Goal: Check status: Check status

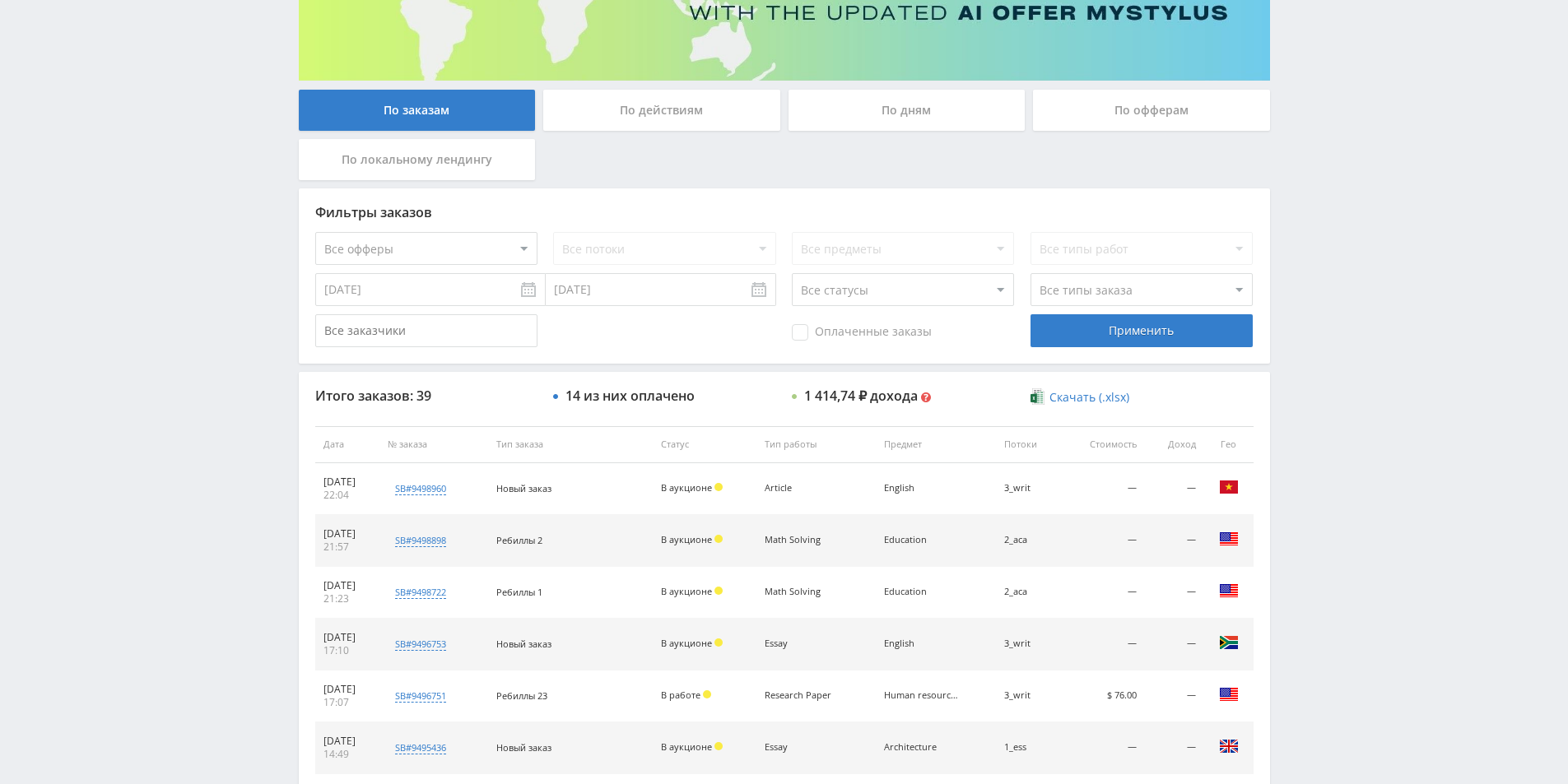
scroll to position [494, 0]
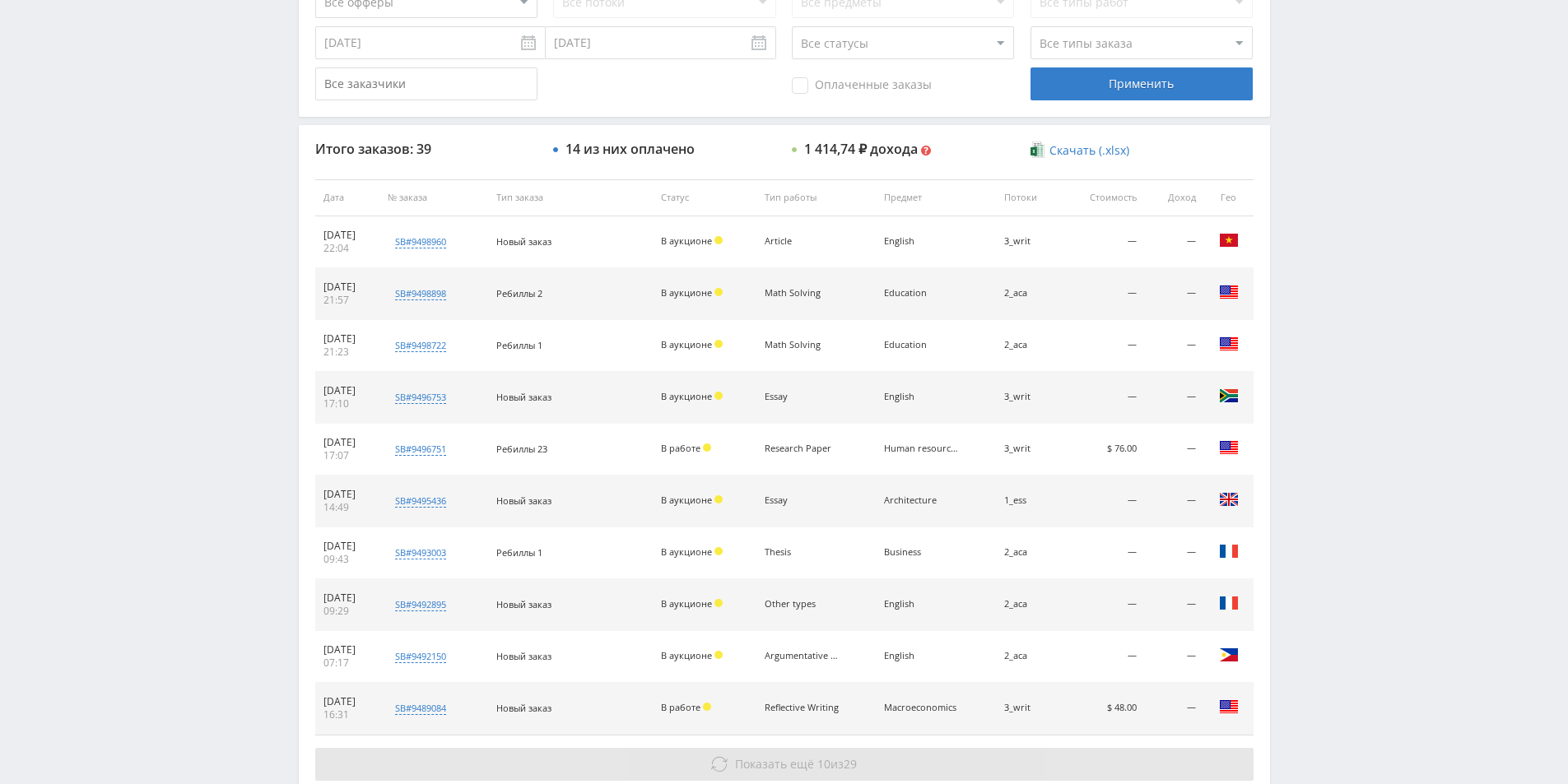
click at [777, 756] on span "Показать ещё" at bounding box center [774, 764] width 79 height 15
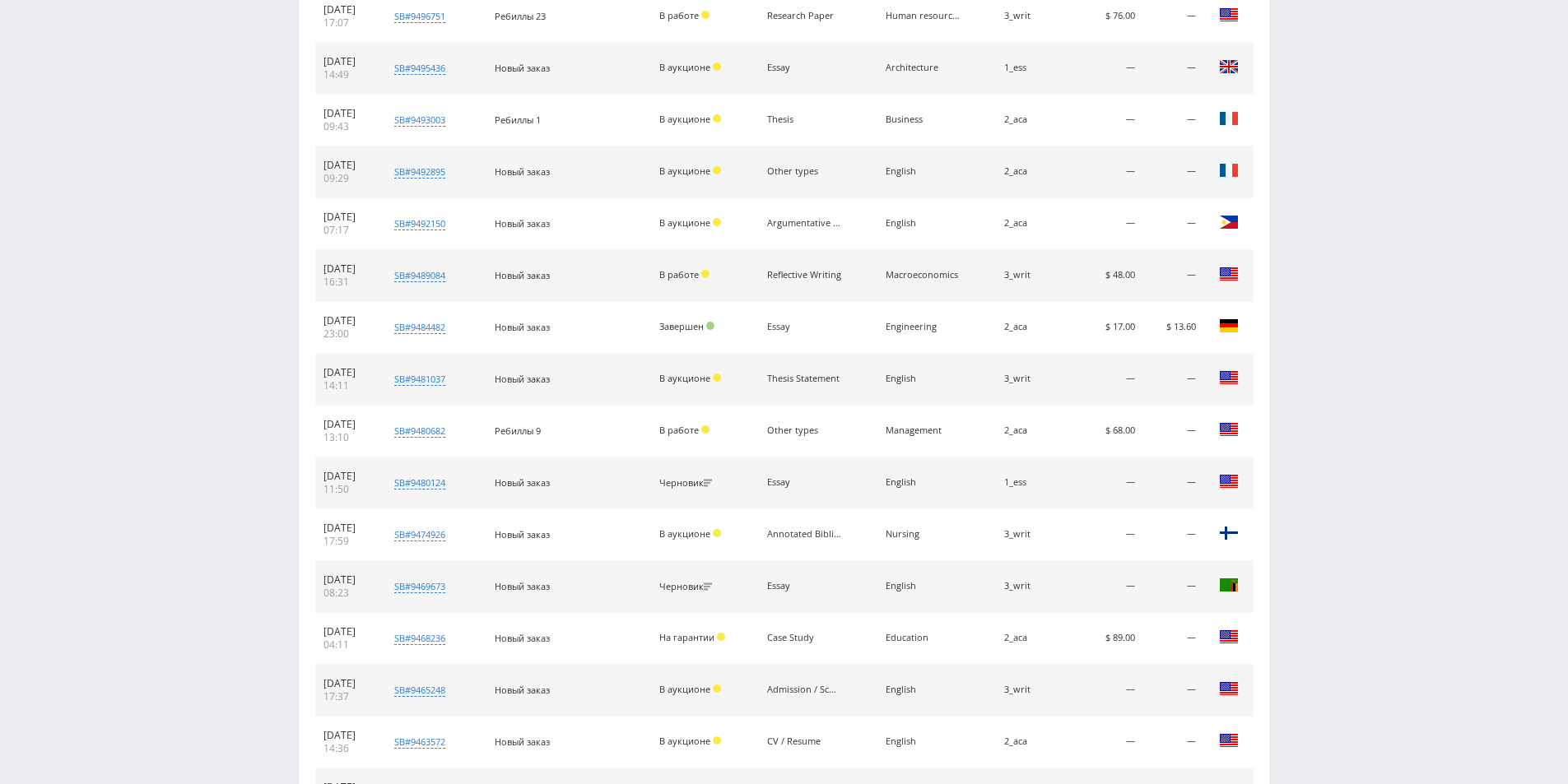
scroll to position [1116, 0]
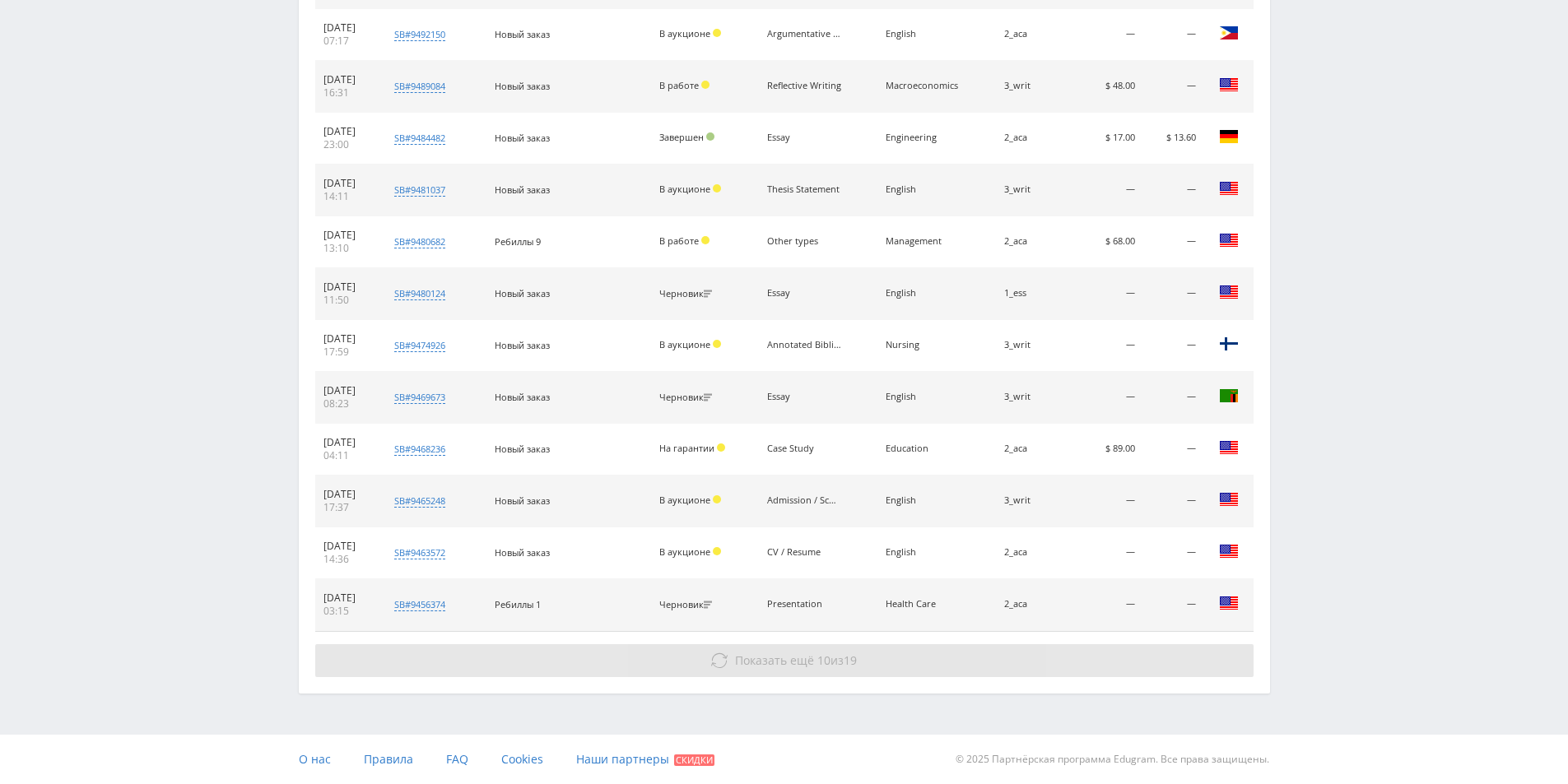
click at [801, 655] on span "Показать ещё" at bounding box center [774, 660] width 79 height 15
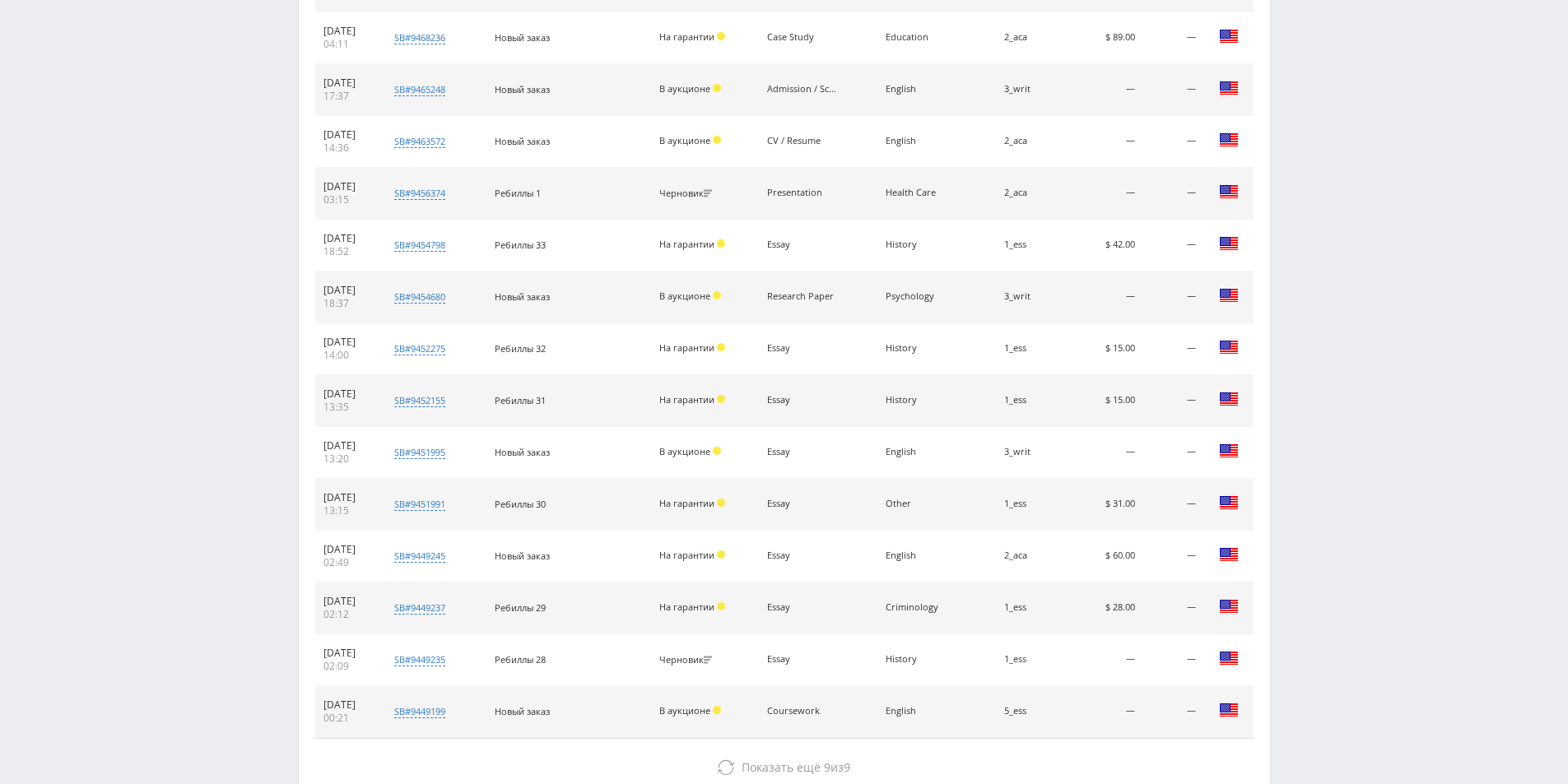
scroll to position [1610, 0]
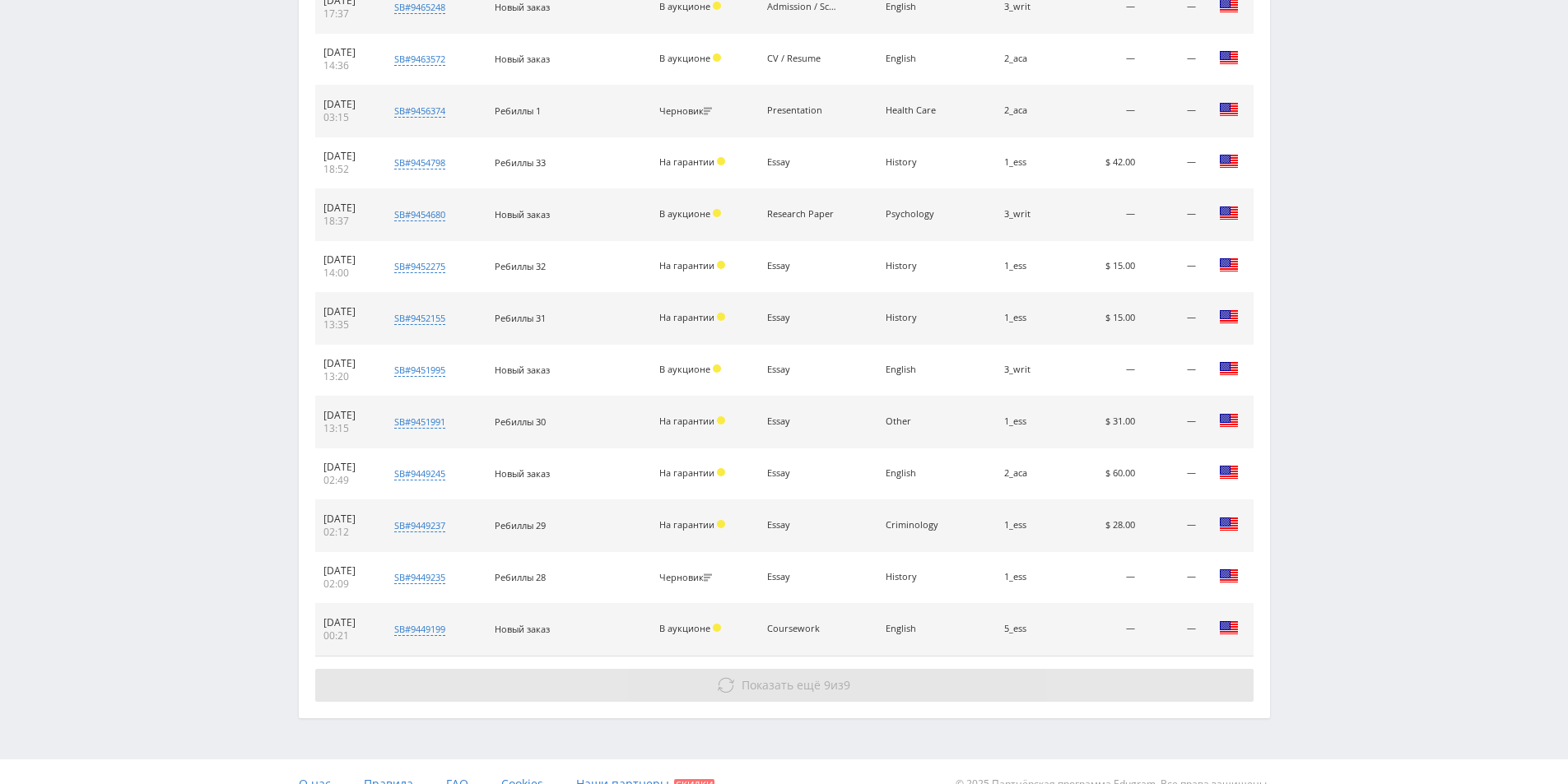
click at [945, 678] on button "Показать ещё 9 из 9" at bounding box center [784, 685] width 938 height 33
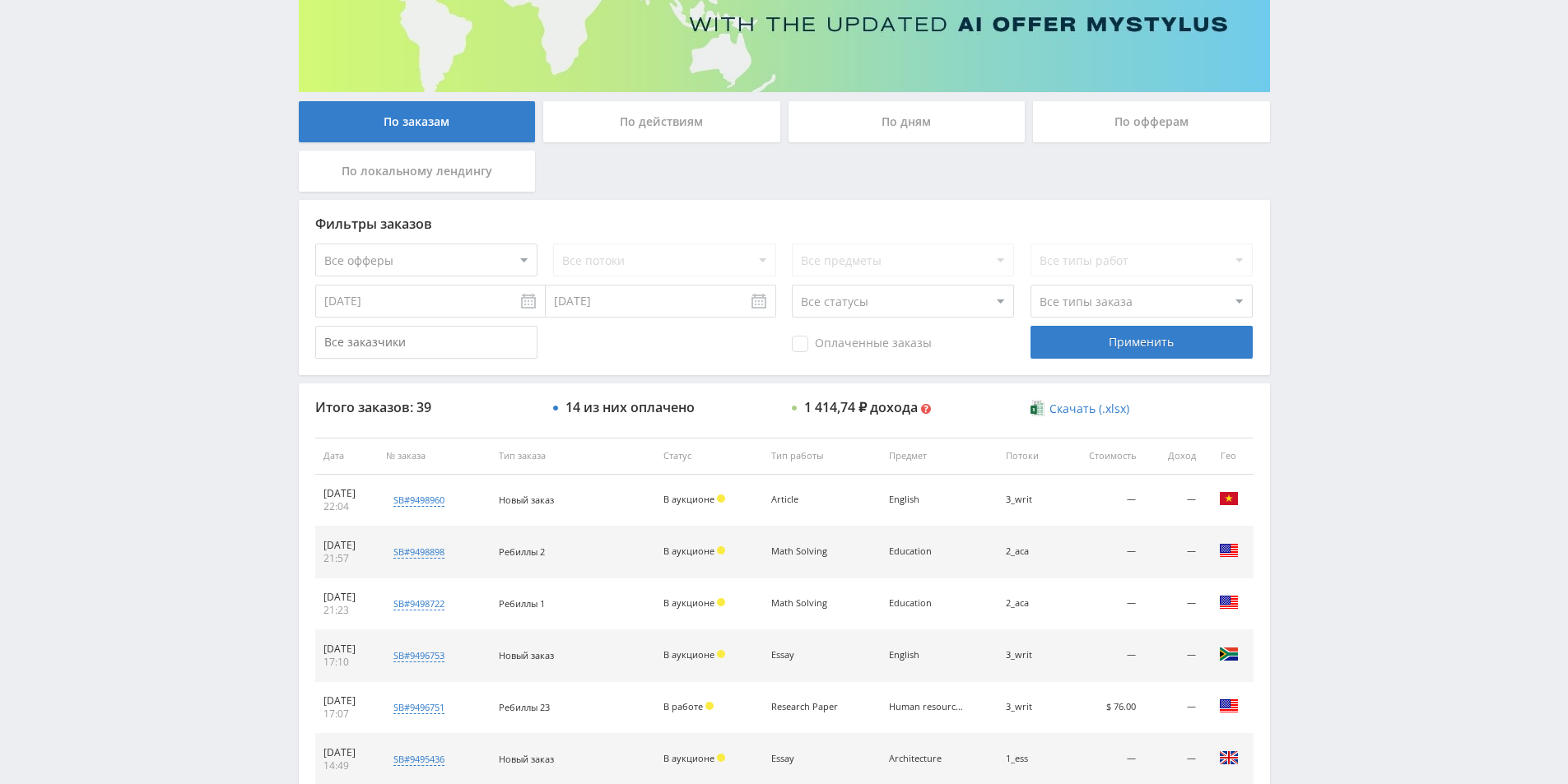
scroll to position [0, 0]
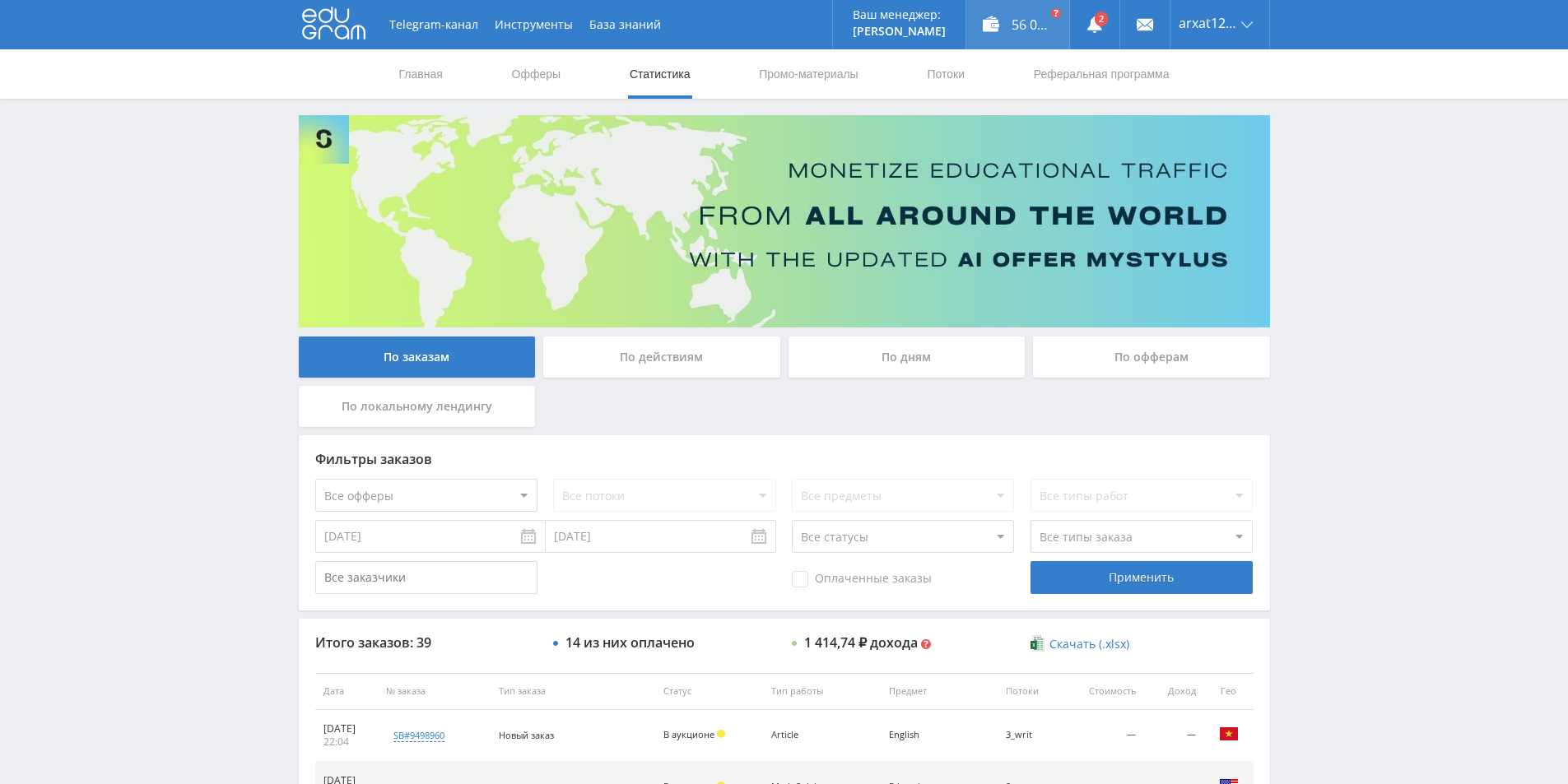
click at [991, 12] on div "56 008,14 ₽" at bounding box center [1018, 25] width 103 height 49
